Goal: Task Accomplishment & Management: Manage account settings

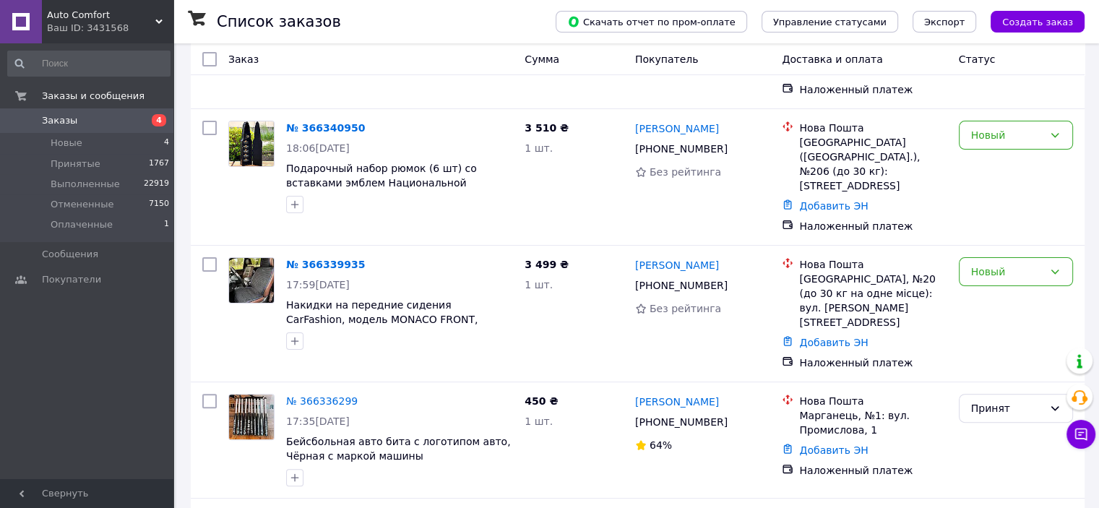
scroll to position [299, 0]
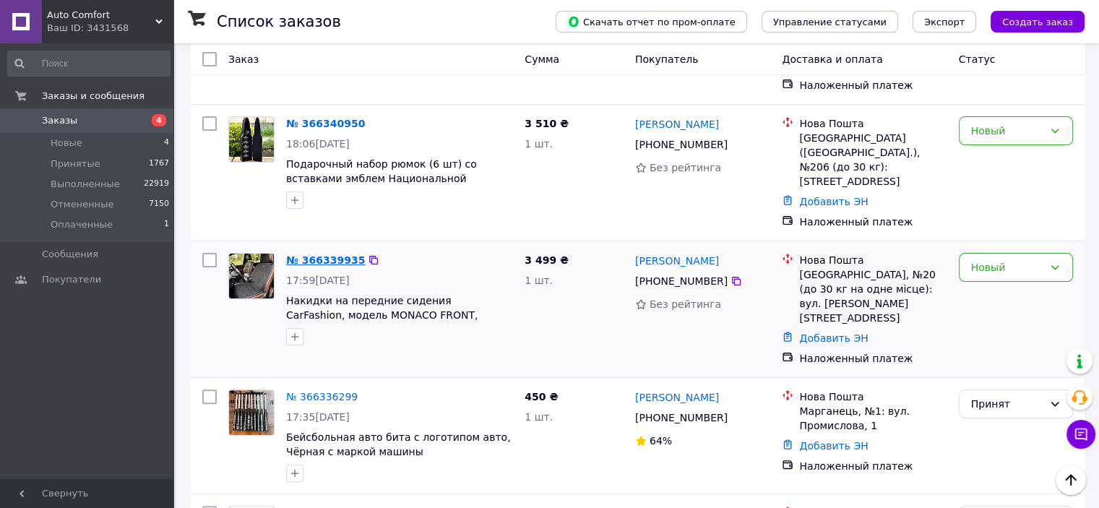
click at [319, 254] on link "№ 366339935" at bounding box center [325, 260] width 79 height 12
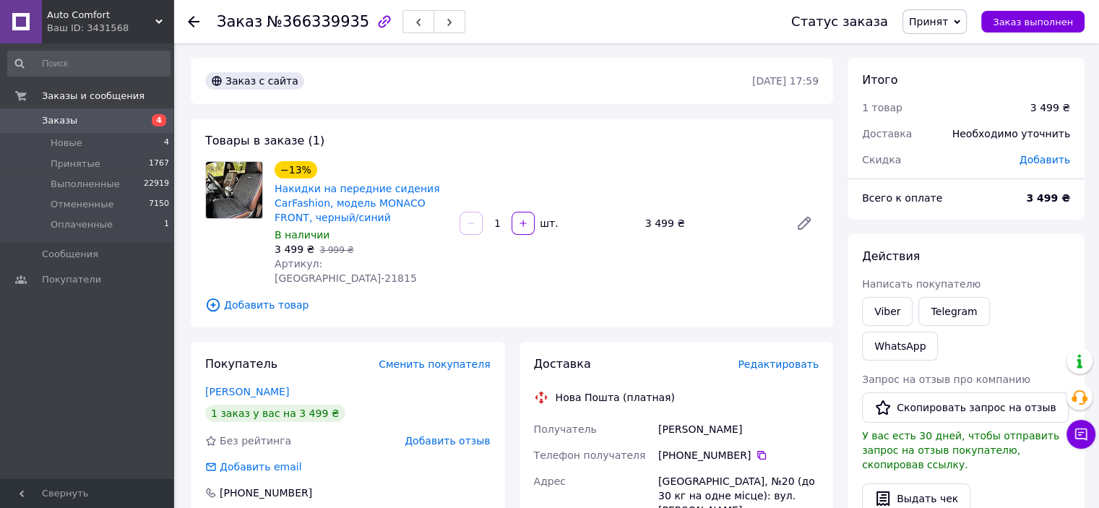
click at [319, 210] on link "Накидки на передние сидения CarFashion, модель MONACO FRONT, черный/синий" at bounding box center [356, 203] width 165 height 40
click at [195, 18] on icon at bounding box center [194, 22] width 12 height 12
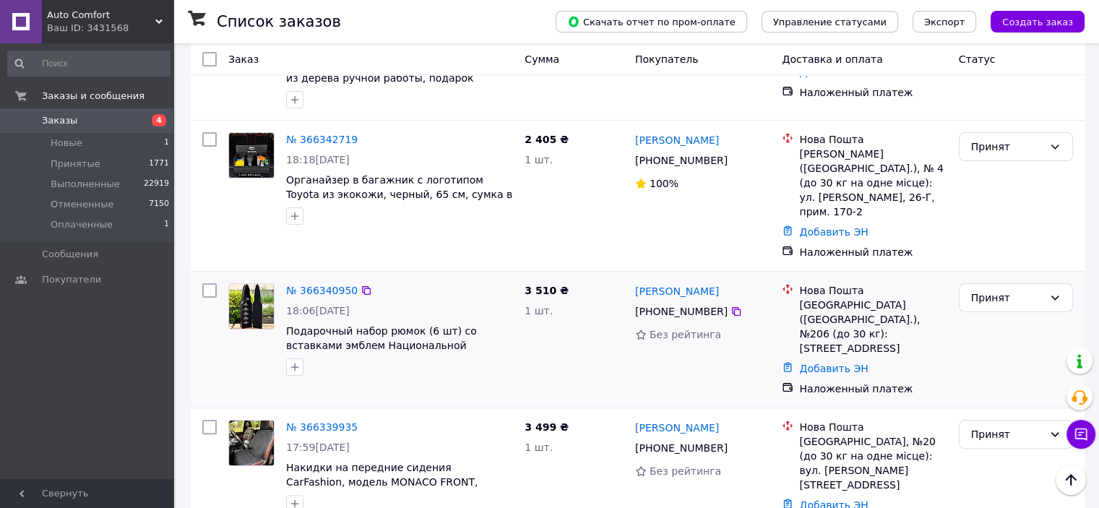
scroll to position [254, 0]
click at [339, 421] on link "№ 366339935" at bounding box center [322, 427] width 72 height 12
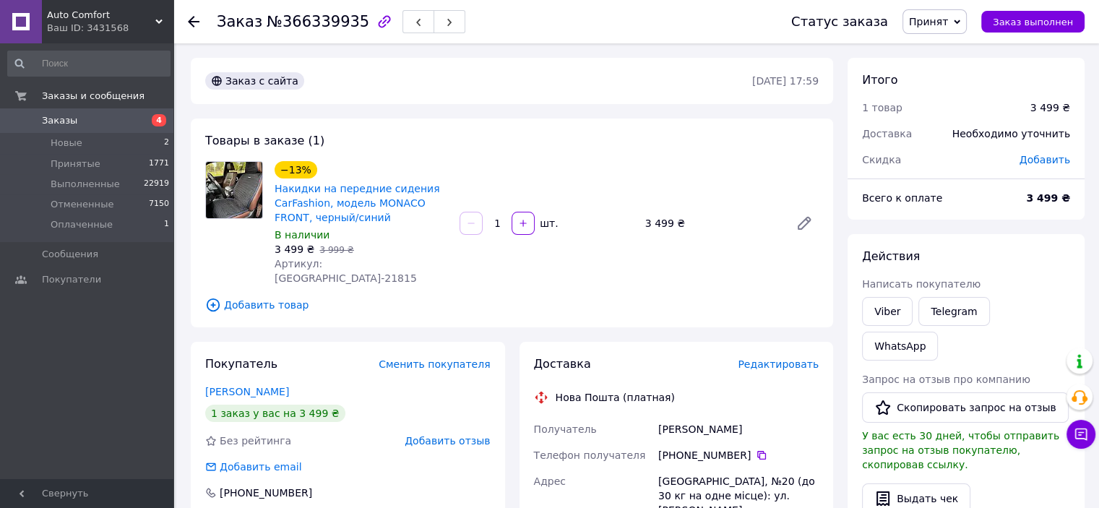
click at [196, 27] on div at bounding box center [194, 21] width 12 height 14
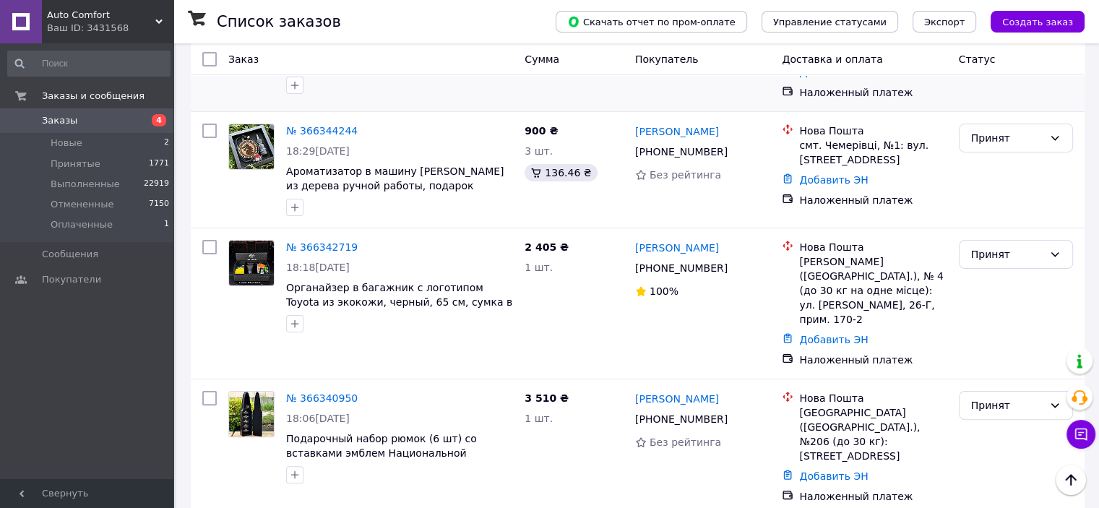
scroll to position [287, 0]
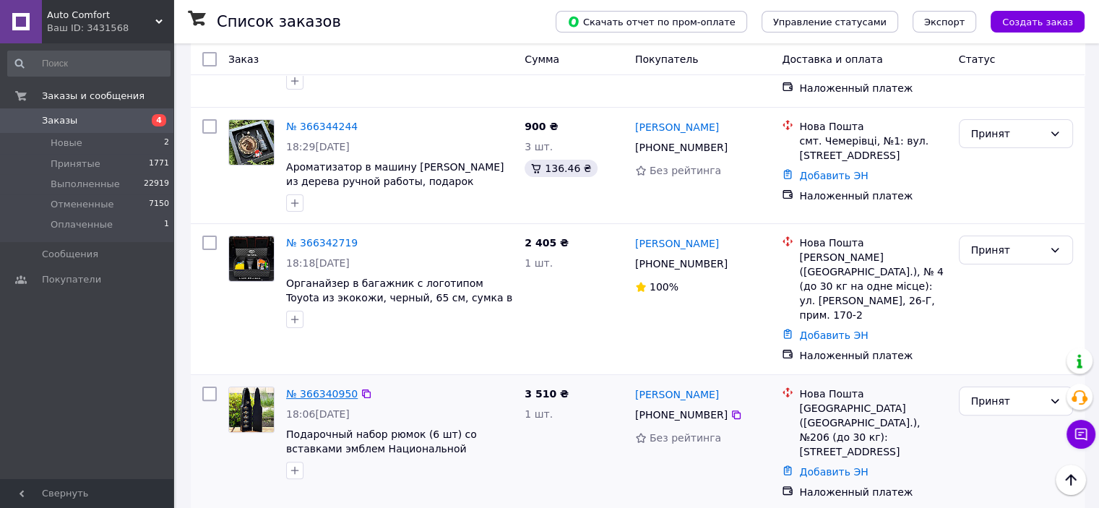
click at [298, 388] on link "№ 366340950" at bounding box center [322, 394] width 72 height 12
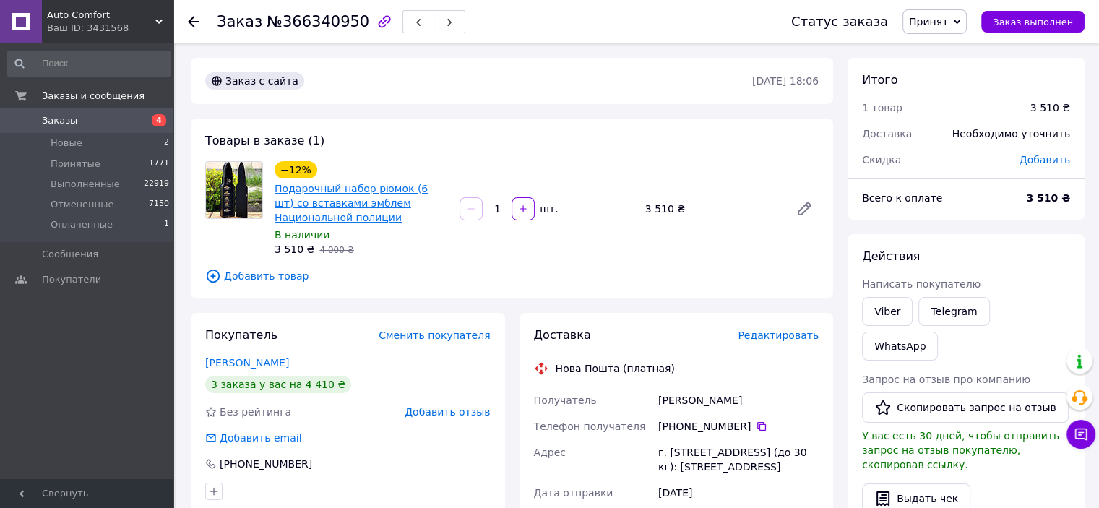
click at [299, 201] on link "Подарочный набор рюмок (6 шт) со вставками эмблем Национальной полиции" at bounding box center [350, 203] width 153 height 40
click at [196, 14] on div at bounding box center [194, 21] width 12 height 14
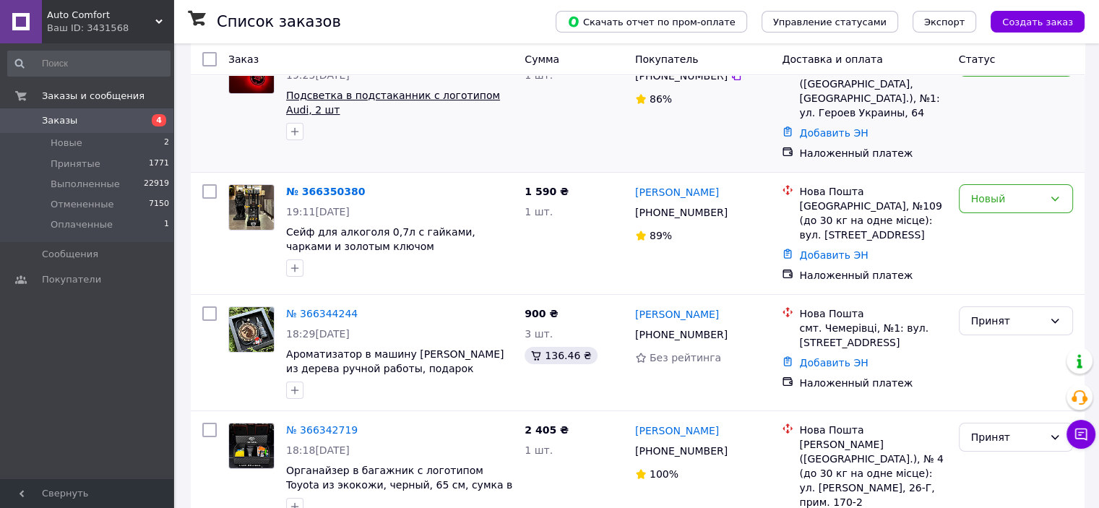
scroll to position [101, 0]
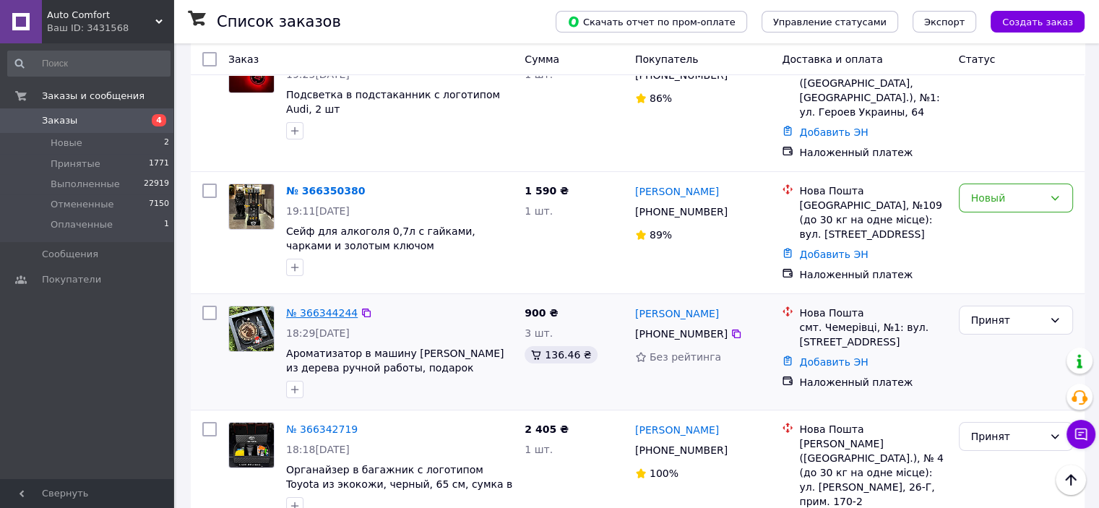
click at [324, 307] on link "№ 366344244" at bounding box center [322, 313] width 72 height 12
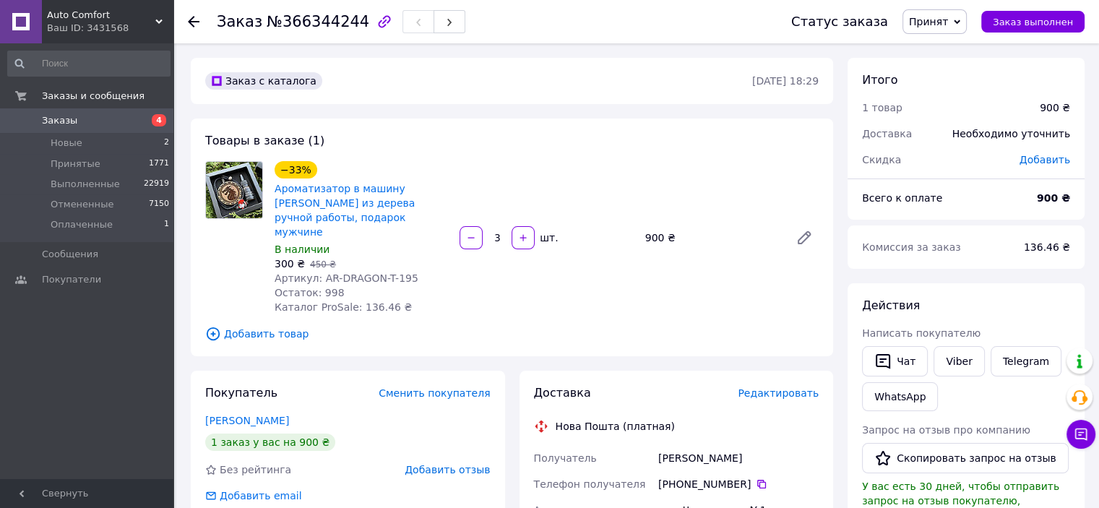
click at [154, 126] on span "4" at bounding box center [154, 120] width 40 height 13
